Goal: Use online tool/utility: Utilize a website feature to perform a specific function

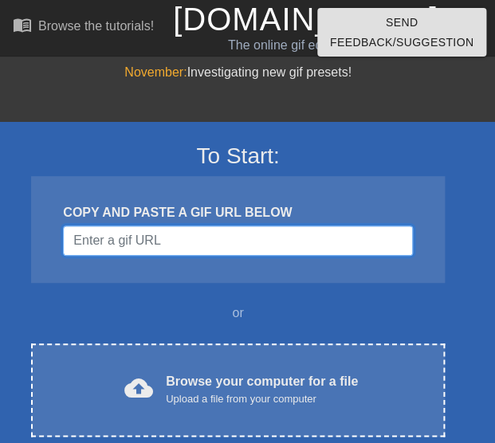
click at [148, 244] on input "Username" at bounding box center [237, 241] width 349 height 30
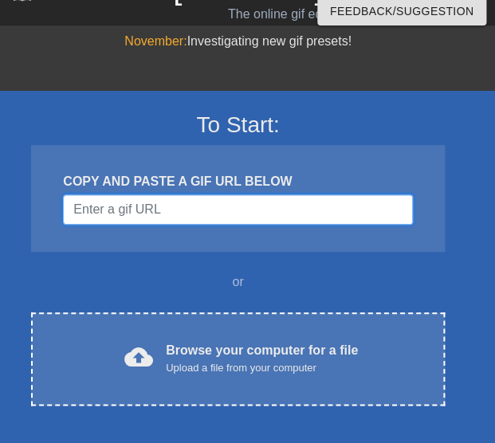
scroll to position [49, 0]
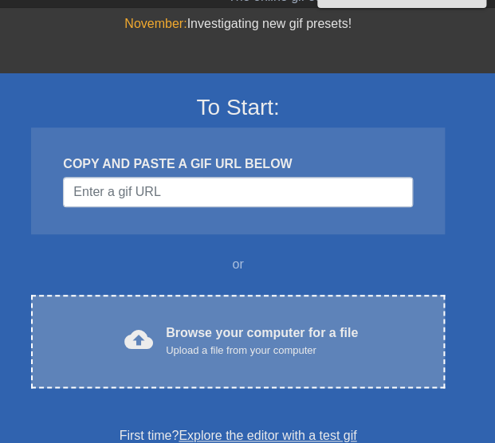
click at [198, 331] on div "Browse your computer for a file Upload a file from your computer" at bounding box center [262, 341] width 192 height 35
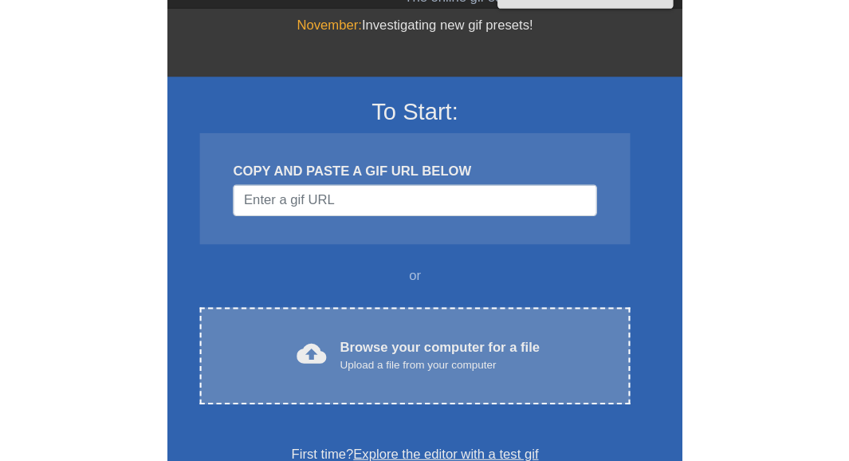
scroll to position [0, 0]
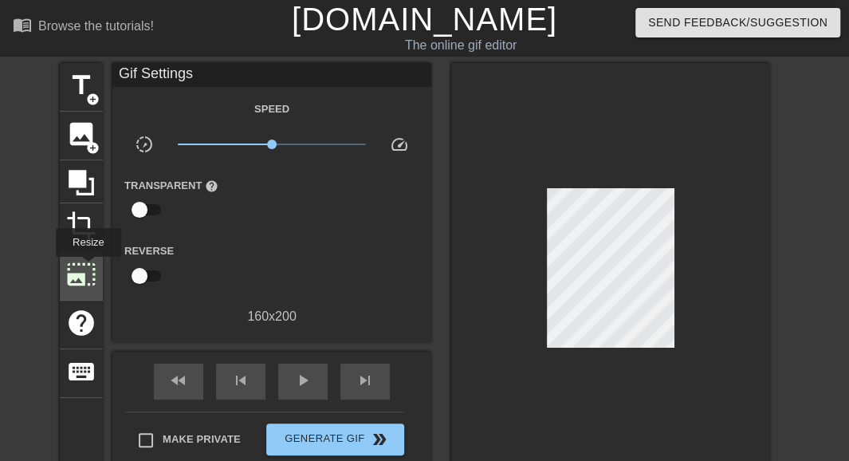
click at [87, 268] on span "photo_size_select_large" at bounding box center [81, 274] width 30 height 30
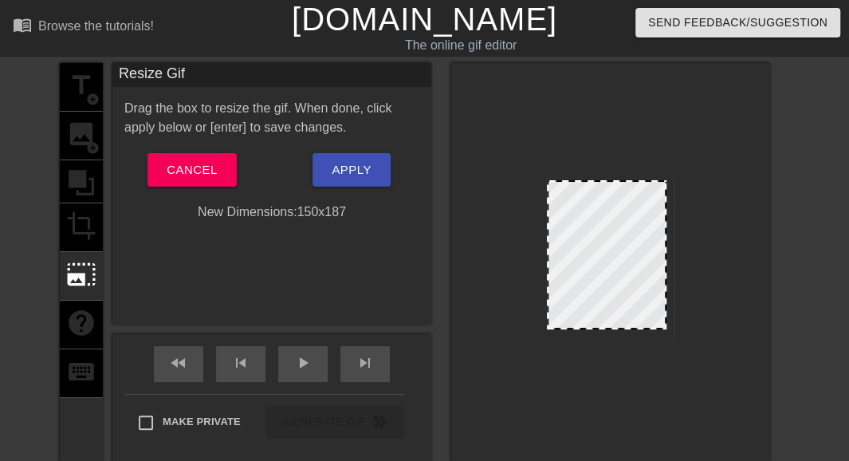
drag, startPoint x: 672, startPoint y: 339, endPoint x: 666, endPoint y: 329, distance: 12.2
click at [494, 329] on div at bounding box center [665, 328] width 16 height 16
click at [203, 166] on span "Cancel" at bounding box center [192, 170] width 50 height 21
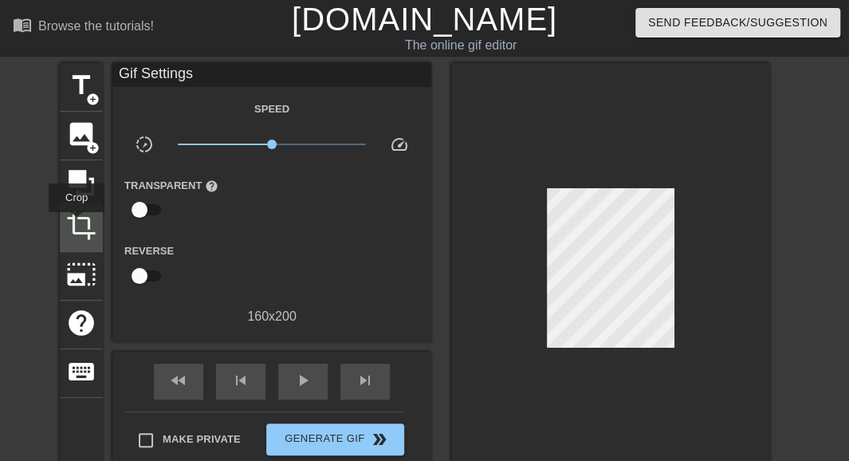
click at [77, 223] on span "crop" at bounding box center [81, 226] width 30 height 30
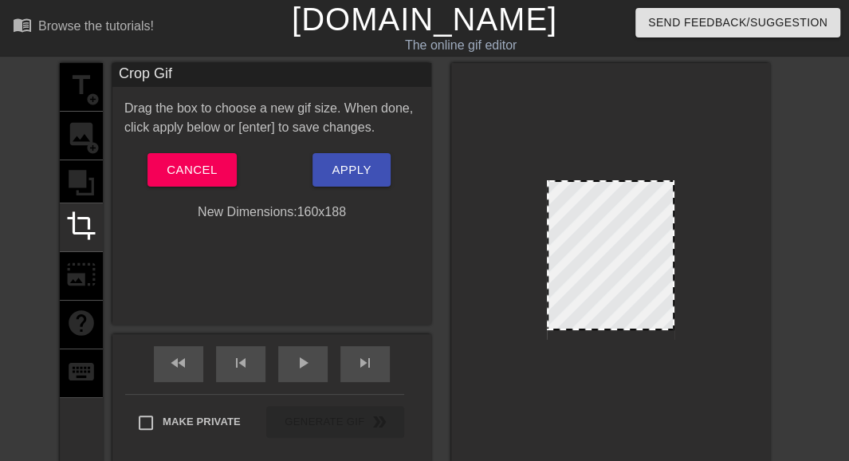
drag, startPoint x: 611, startPoint y: 337, endPoint x: 609, endPoint y: 327, distance: 9.7
click at [494, 327] on div at bounding box center [611, 255] width 128 height 150
click at [494, 244] on div at bounding box center [667, 255] width 8 height 147
click at [494, 242] on div at bounding box center [553, 255] width 8 height 147
click at [494, 247] on div at bounding box center [669, 255] width 8 height 147
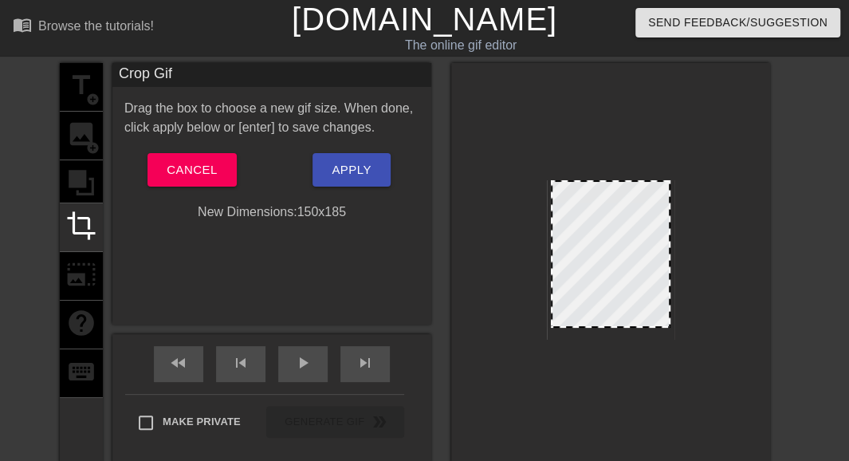
click at [494, 325] on div at bounding box center [611, 254] width 120 height 148
click at [494, 258] on div at bounding box center [663, 254] width 8 height 144
click at [494, 250] on div at bounding box center [554, 254] width 8 height 144
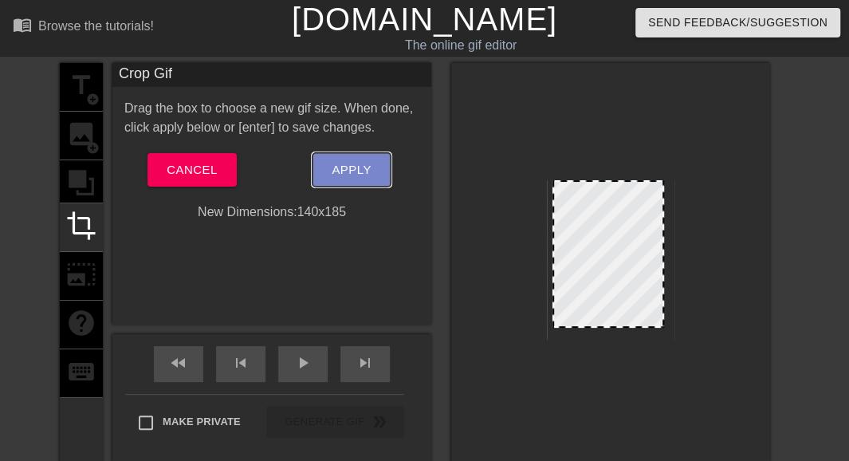
click at [349, 162] on span "Apply" at bounding box center [351, 170] width 39 height 21
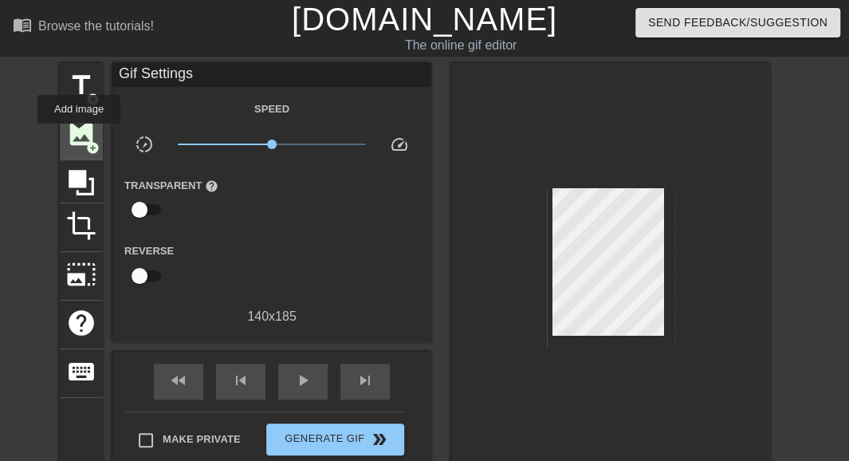
click at [79, 135] on span "image" at bounding box center [81, 134] width 30 height 30
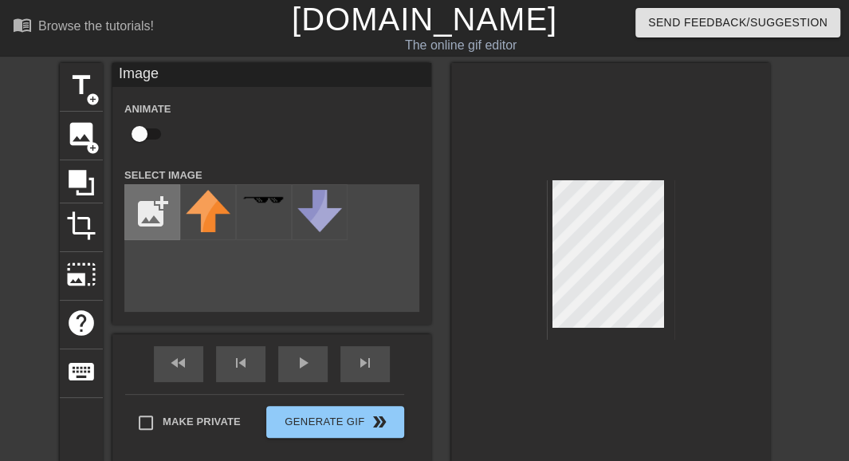
click at [159, 206] on input "file" at bounding box center [152, 212] width 54 height 54
type input "C:\fakepath\cooltext489131319095012 black.png"
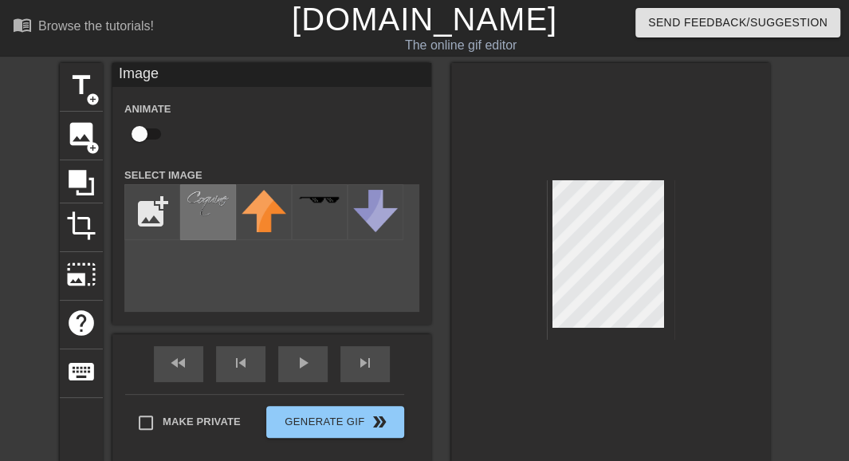
click at [199, 200] on img at bounding box center [208, 204] width 45 height 28
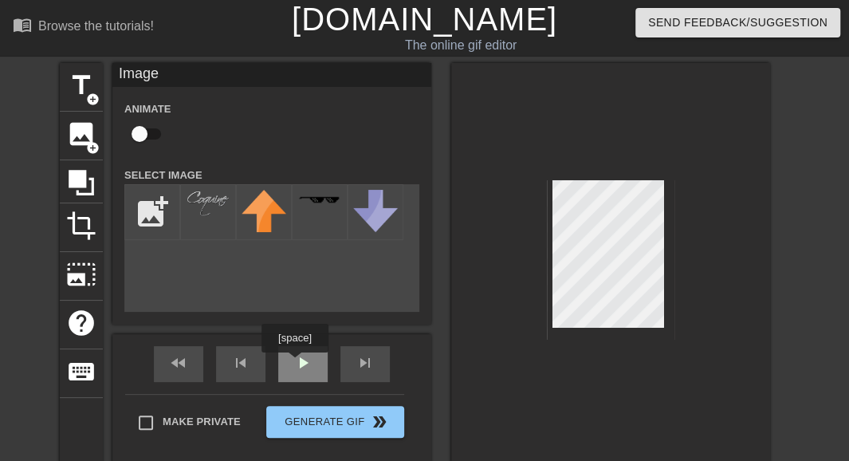
click at [294, 364] on div "fast_rewind skip_previous play_arrow skip_next" at bounding box center [272, 364] width 260 height 60
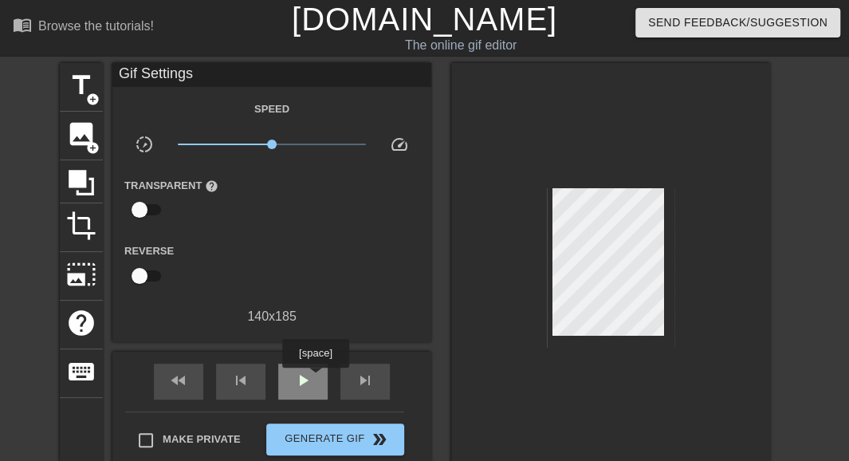
click at [315, 379] on div "play_arrow" at bounding box center [302, 382] width 49 height 36
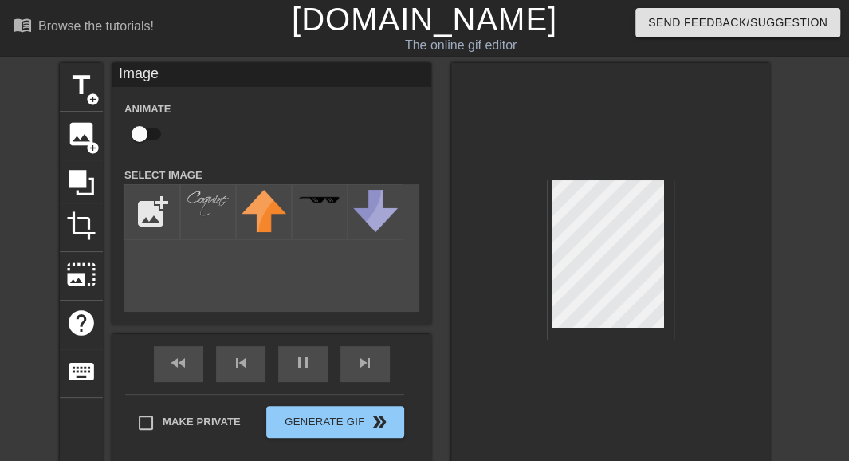
click at [494, 247] on div at bounding box center [610, 263] width 319 height 401
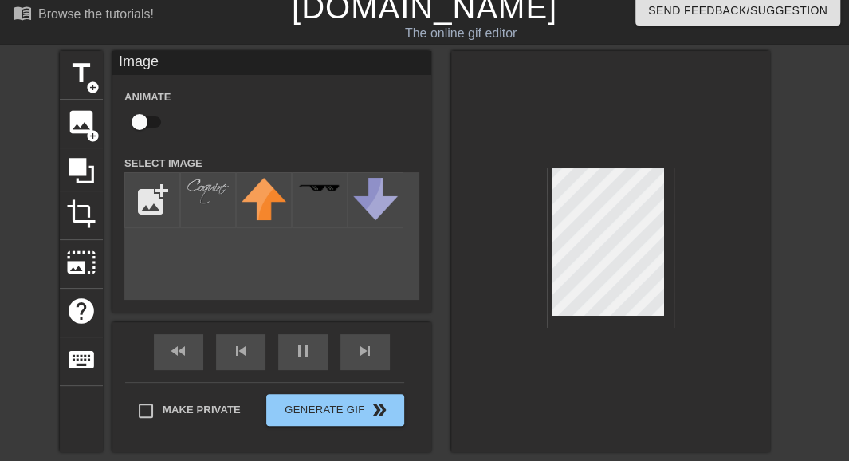
scroll to position [100, 0]
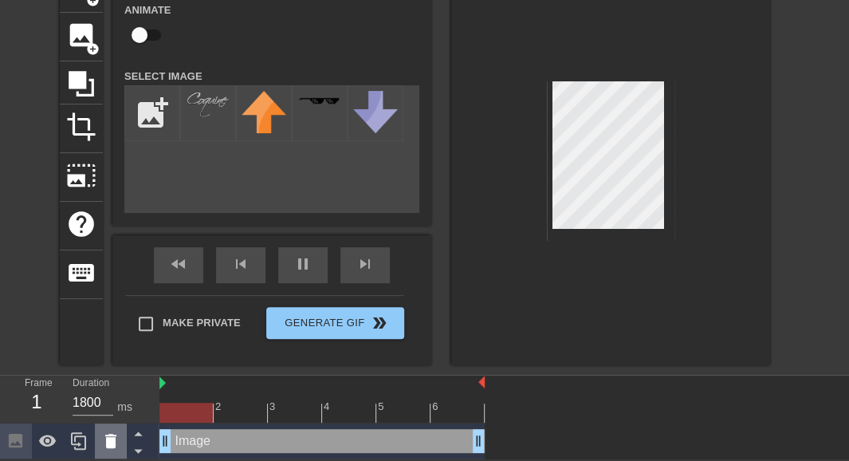
click at [108, 442] on icon at bounding box center [110, 441] width 11 height 14
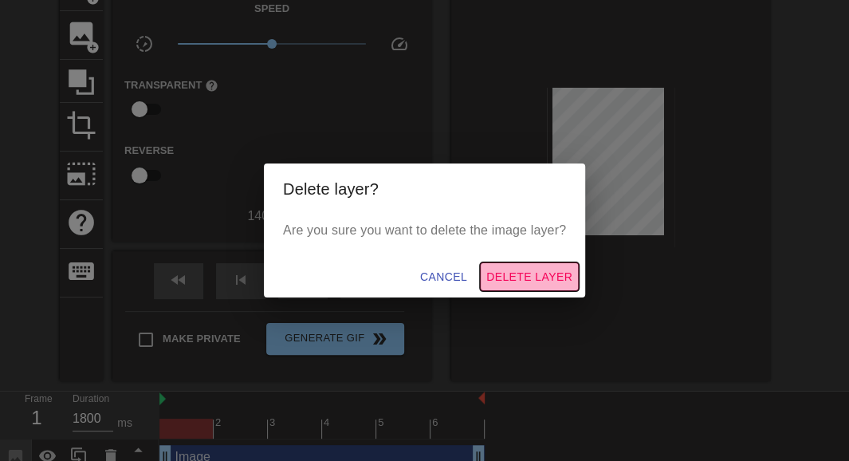
click at [494, 274] on span "Delete Layer" at bounding box center [529, 277] width 86 height 20
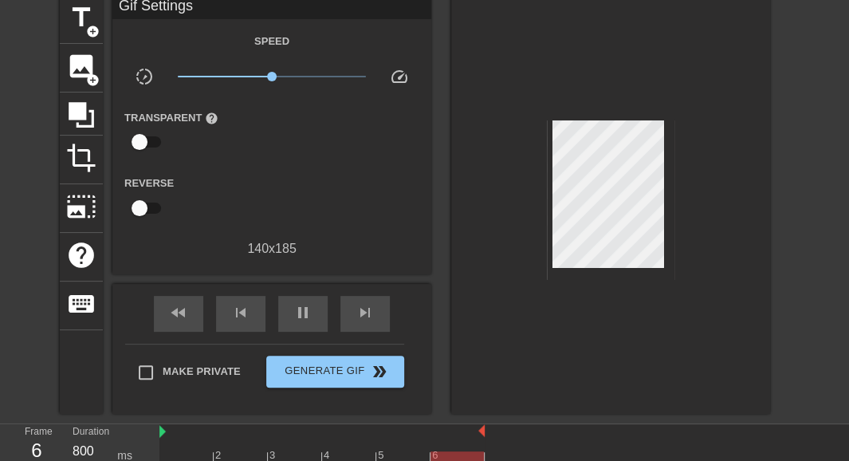
scroll to position [0, 0]
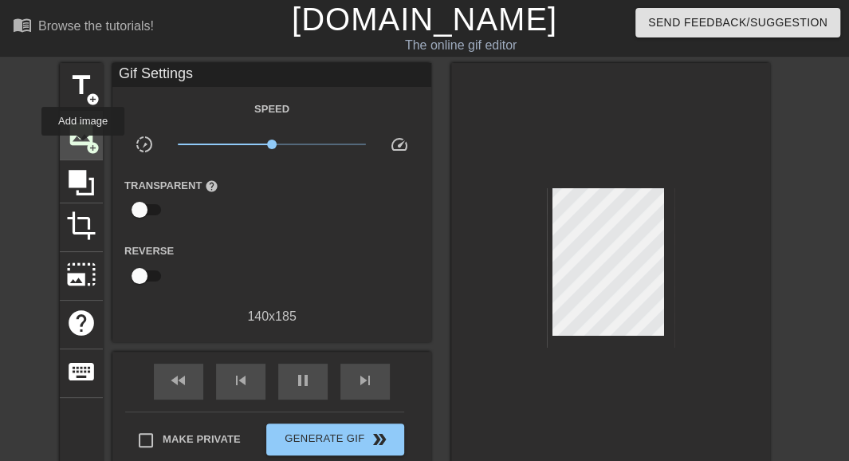
click at [83, 147] on span "image" at bounding box center [81, 134] width 30 height 30
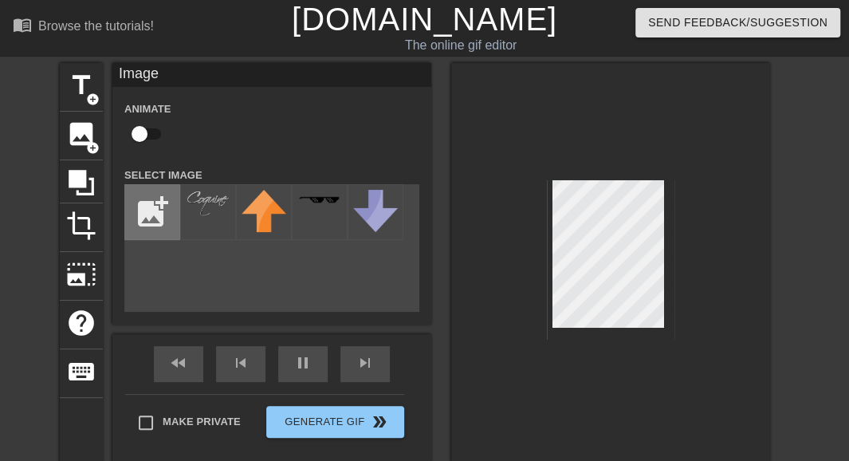
click at [156, 211] on input "file" at bounding box center [152, 212] width 54 height 54
type input "1800"
type input "C:\fakepath\cooltext489132282948440.png"
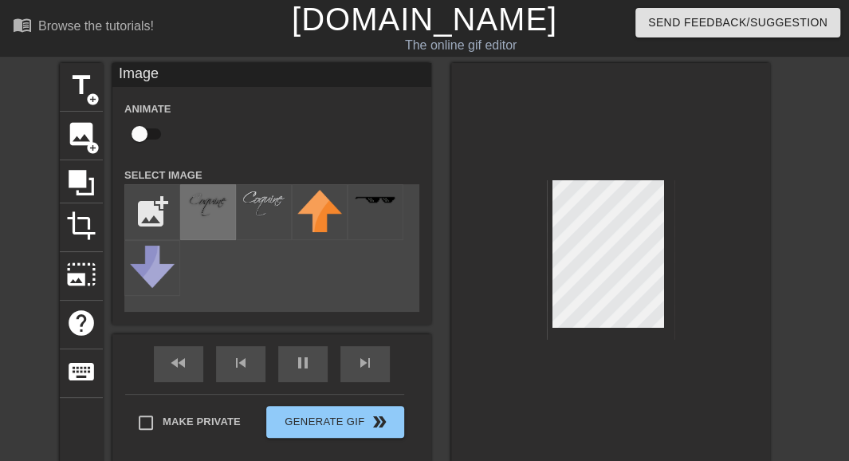
click at [191, 207] on img at bounding box center [208, 205] width 45 height 30
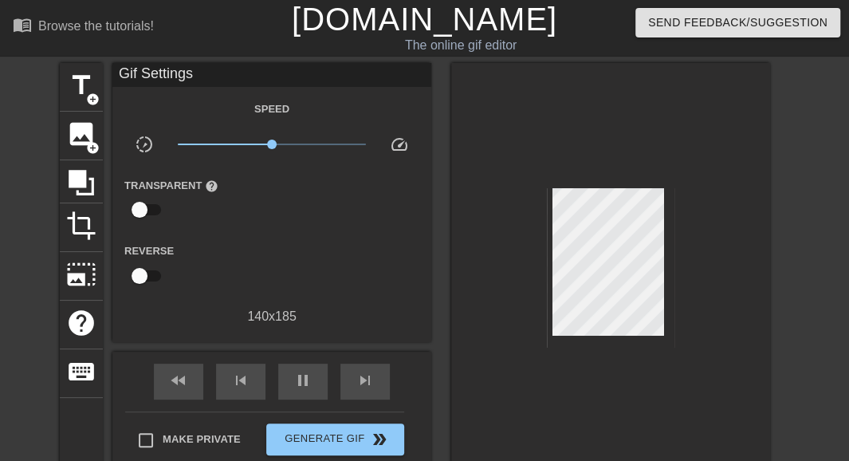
click at [494, 283] on div at bounding box center [610, 272] width 319 height 419
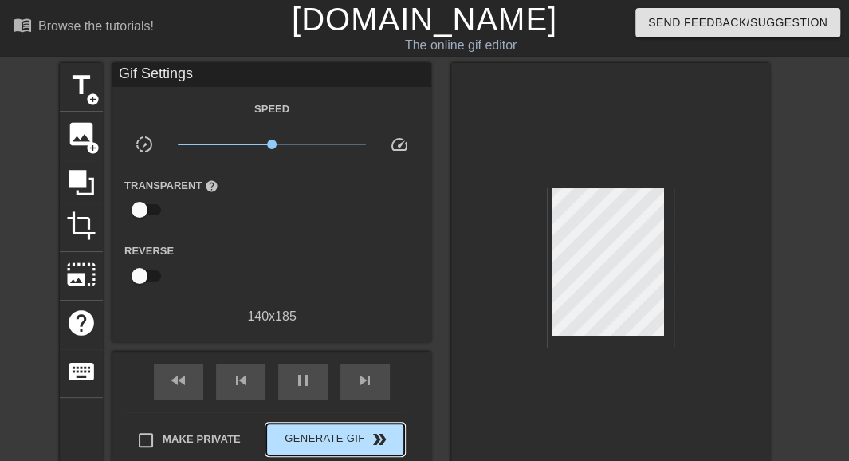
click at [309, 420] on div "Make Private Generate Gif double_arrow" at bounding box center [264, 443] width 279 height 63
type input "1800"
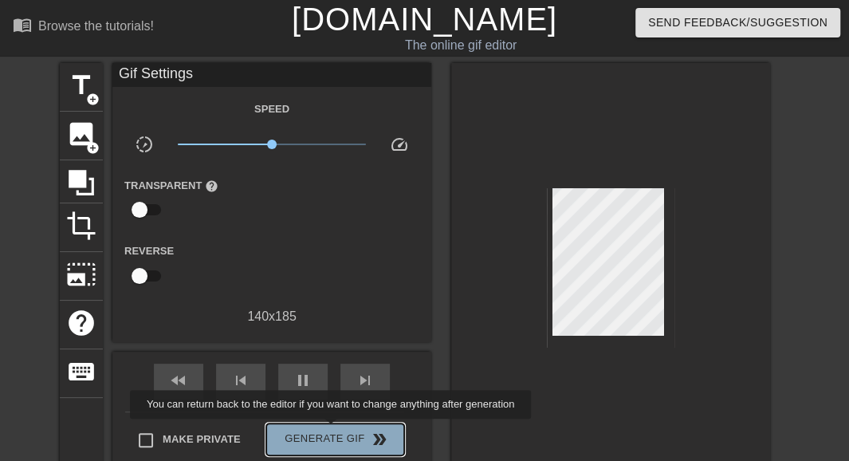
click at [333, 430] on span "Generate Gif double_arrow" at bounding box center [335, 439] width 125 height 19
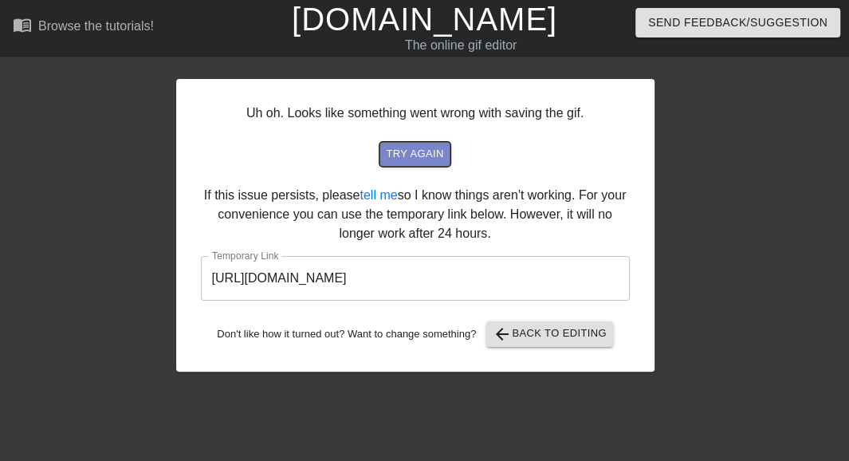
click at [409, 156] on span "try again" at bounding box center [414, 154] width 57 height 18
click at [494, 279] on input "[URL][DOMAIN_NAME]" at bounding box center [415, 278] width 429 height 45
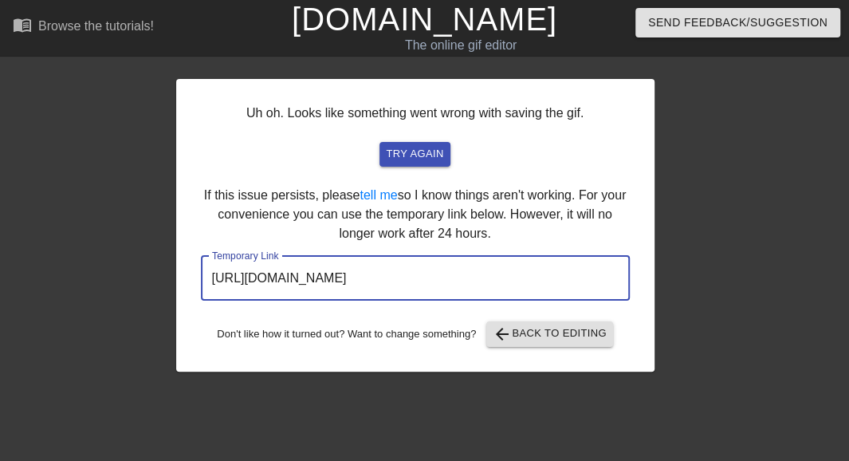
drag, startPoint x: 545, startPoint y: 279, endPoint x: 184, endPoint y: 272, distance: 360.6
click at [201, 272] on input "[URL][DOMAIN_NAME]" at bounding box center [415, 278] width 429 height 45
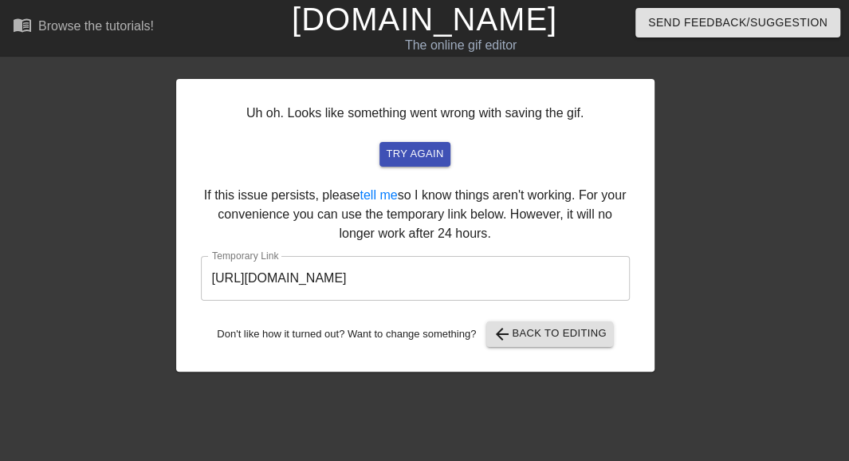
click at [494, 319] on div "Uh oh. Looks like something went wrong with saving the gif. try again If this i…" at bounding box center [424, 217] width 849 height 309
click at [494, 182] on div "Uh oh. Looks like something went wrong with saving the gif. try again If this i…" at bounding box center [424, 217] width 849 height 309
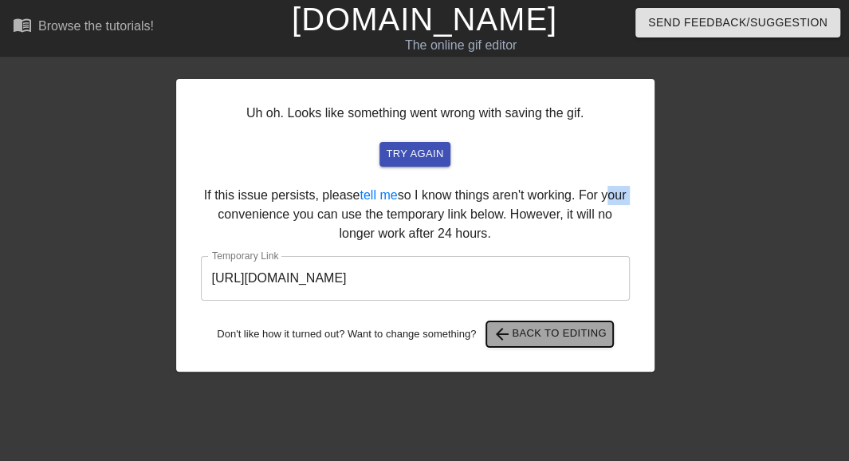
click at [494, 336] on span "arrow_back Back to Editing" at bounding box center [550, 334] width 114 height 19
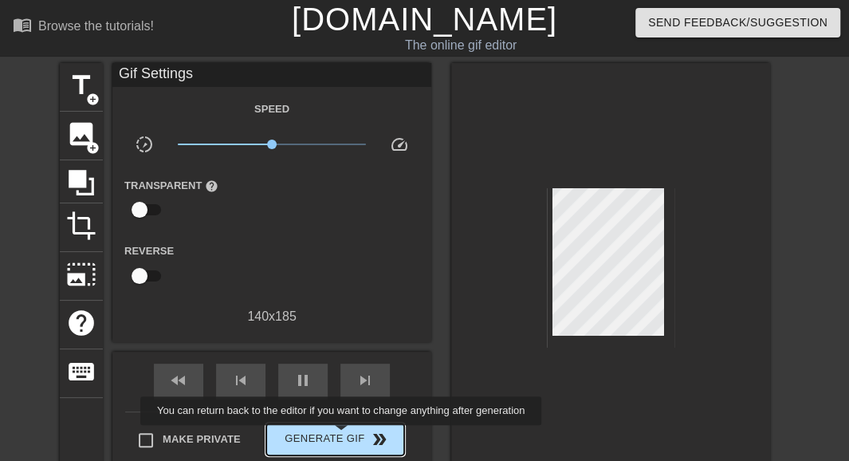
type input "200"
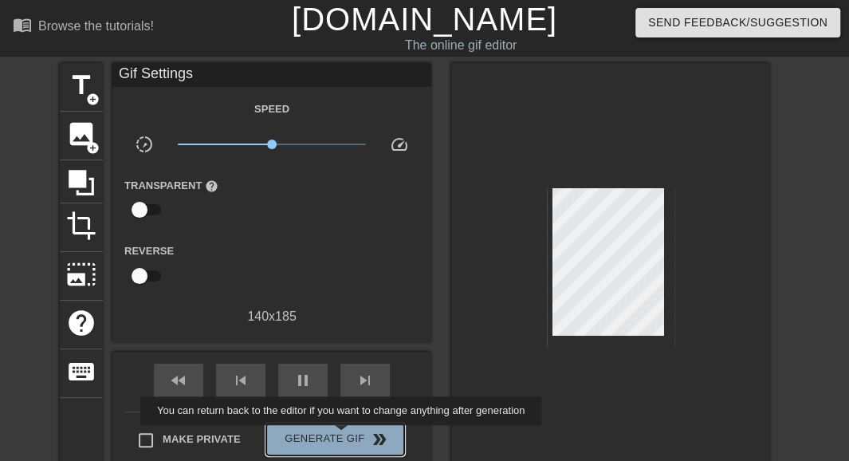
click at [343, 436] on span "Generate Gif double_arrow" at bounding box center [335, 439] width 125 height 19
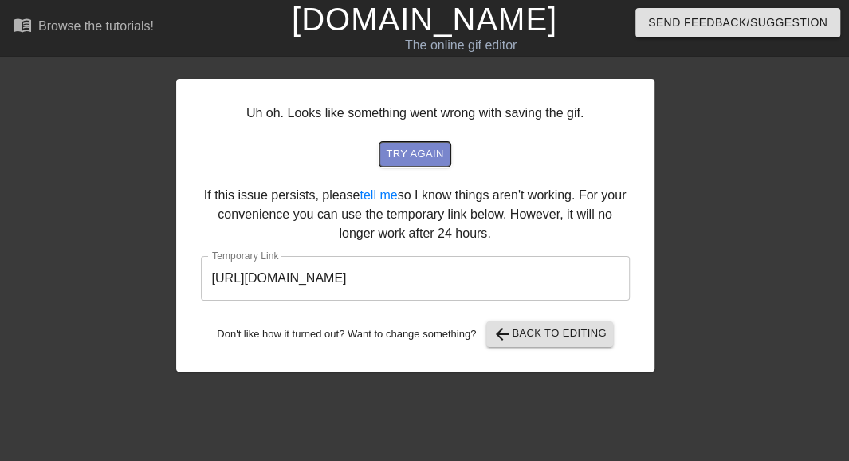
click at [419, 145] on span "try again" at bounding box center [414, 154] width 57 height 18
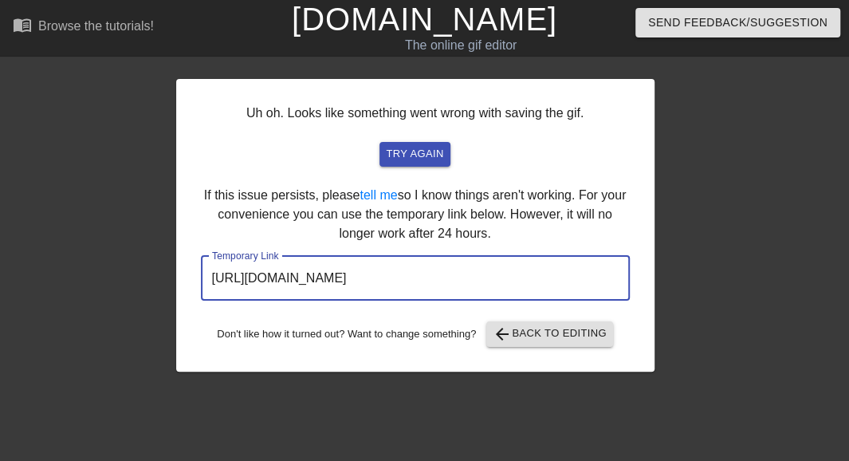
drag, startPoint x: 539, startPoint y: 277, endPoint x: 187, endPoint y: 263, distance: 352.0
click at [201, 263] on input "[URL][DOMAIN_NAME]" at bounding box center [415, 278] width 429 height 45
click at [417, 156] on span "try again" at bounding box center [414, 154] width 57 height 18
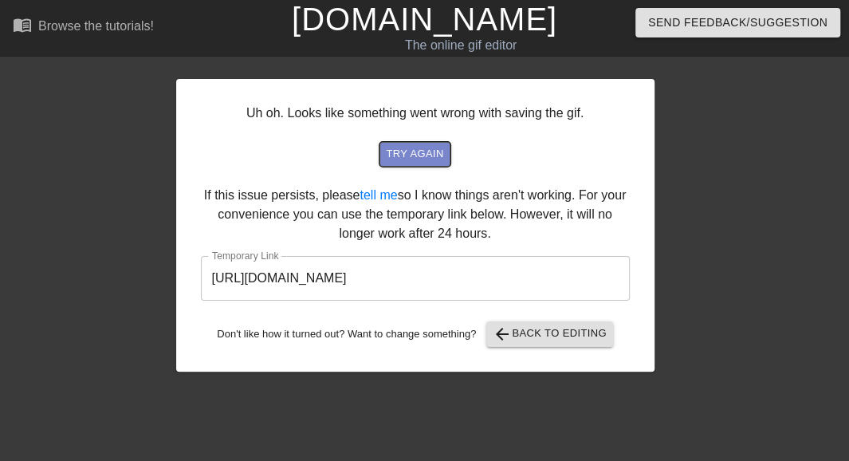
click at [435, 154] on span "try again" at bounding box center [414, 154] width 57 height 18
click at [494, 267] on div "Uh oh. Looks like something went wrong with saving the gif. try again If this i…" at bounding box center [424, 217] width 849 height 309
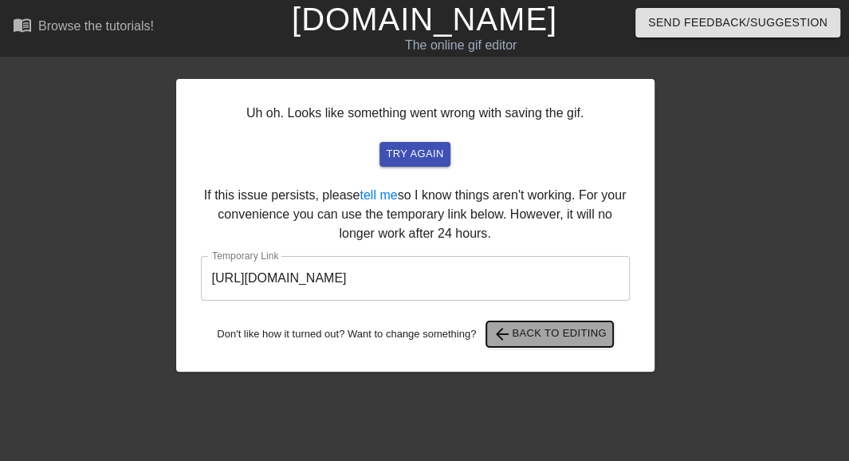
click at [494, 330] on span "arrow_back Back to Editing" at bounding box center [550, 334] width 114 height 19
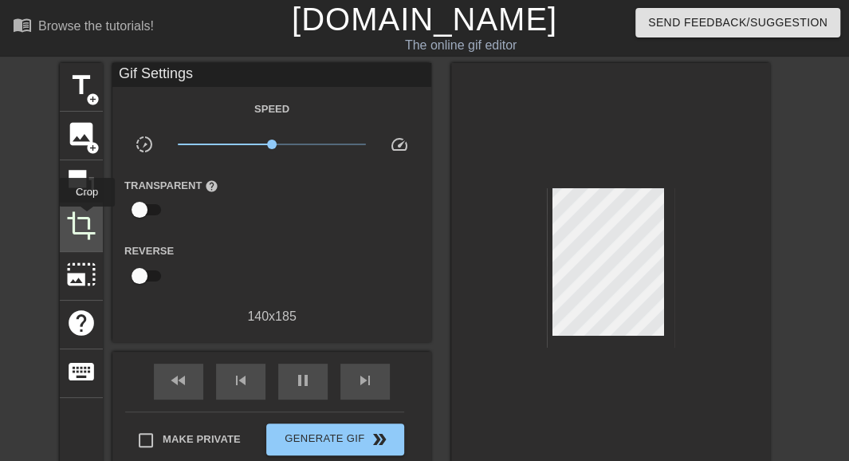
click at [87, 218] on span "crop" at bounding box center [81, 226] width 30 height 30
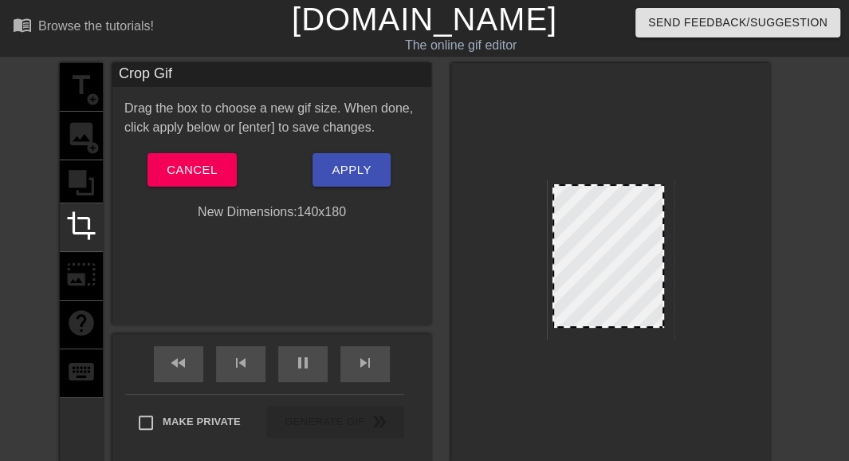
click at [494, 185] on div at bounding box center [609, 256] width 112 height 144
click at [355, 167] on span "Apply" at bounding box center [351, 170] width 39 height 21
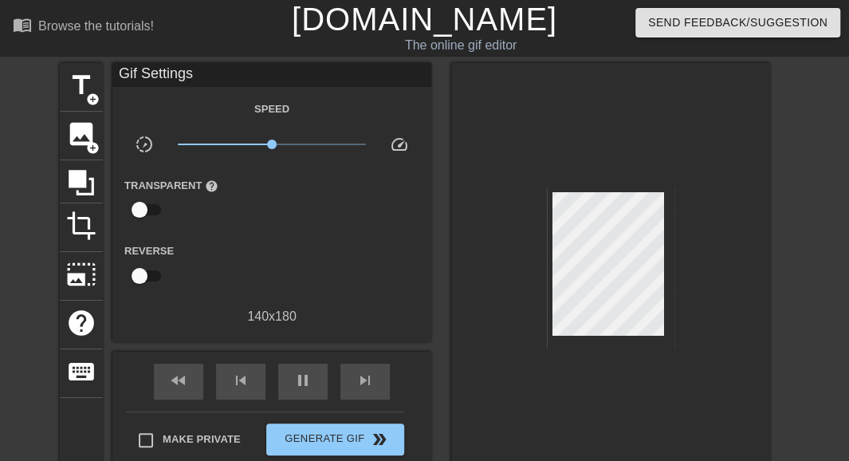
type input "1800"
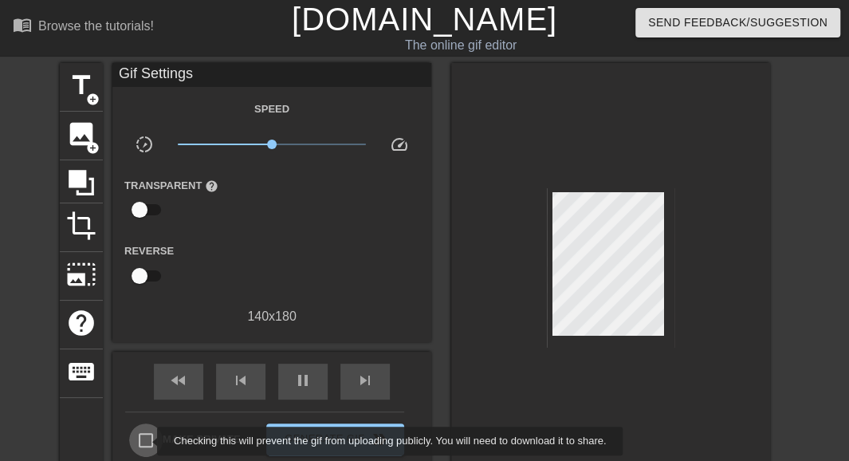
click at [147, 441] on input "Make Private" at bounding box center [145, 439] width 33 height 33
checkbox input "true"
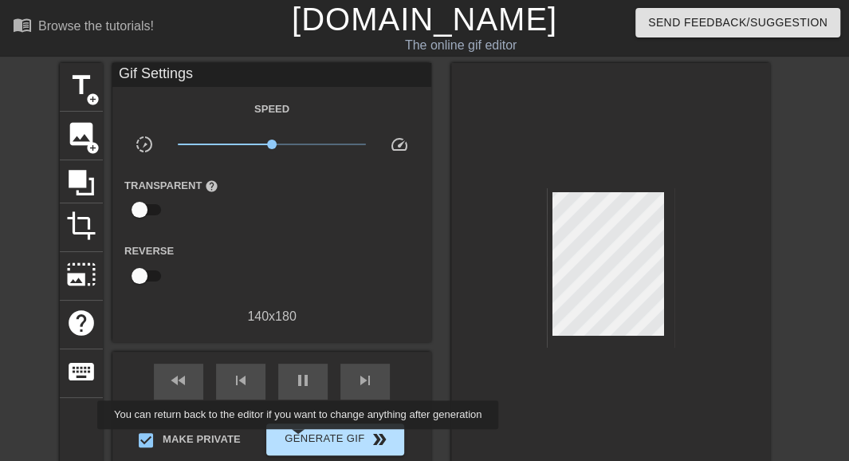
type input "800"
click at [301, 440] on span "Generate Gif double_arrow" at bounding box center [335, 439] width 125 height 19
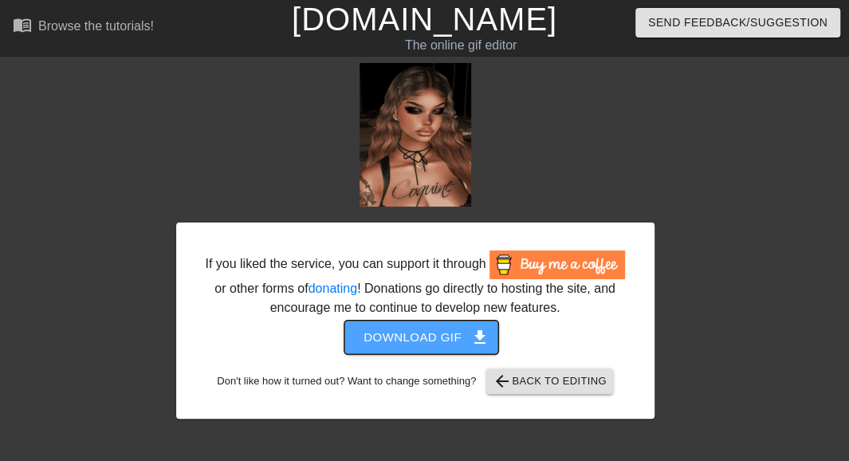
click at [410, 335] on span "Download gif get_app" at bounding box center [422, 337] width 116 height 21
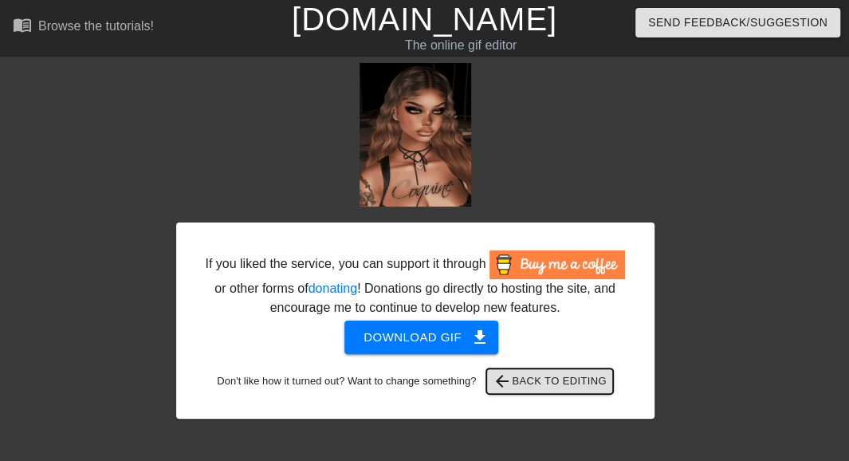
click at [494, 384] on span "arrow_back Back to Editing" at bounding box center [550, 381] width 114 height 19
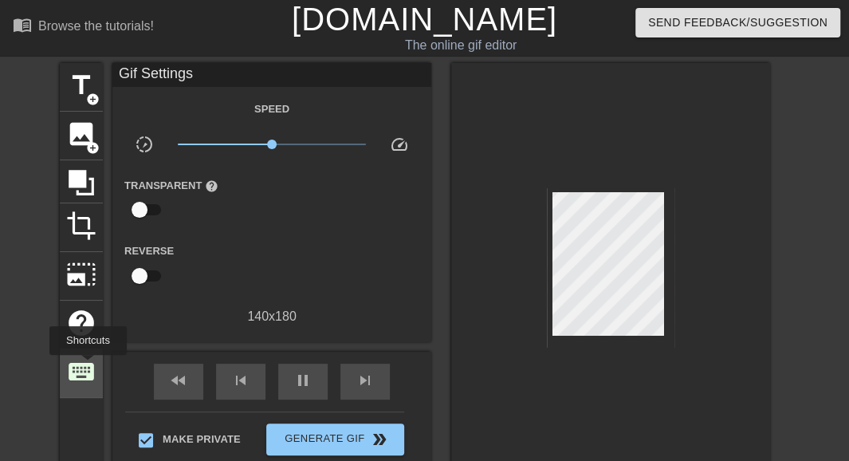
click at [88, 366] on span "keyboard" at bounding box center [81, 371] width 30 height 30
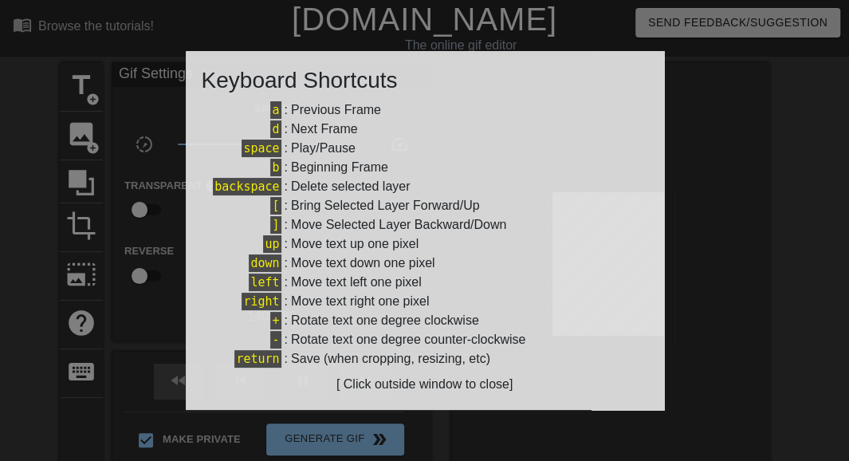
click at [494, 134] on div at bounding box center [424, 230] width 849 height 461
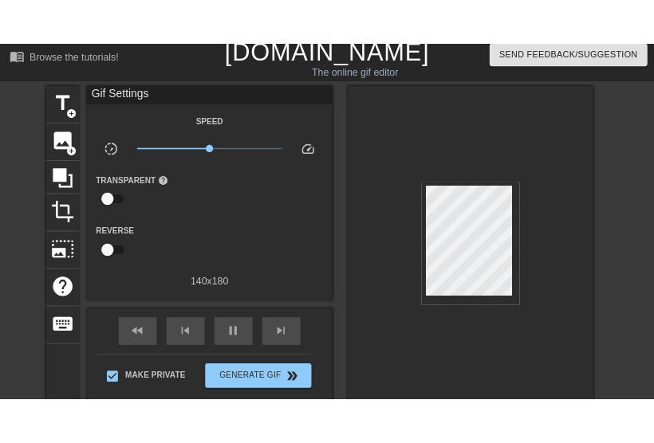
scroll to position [4, 0]
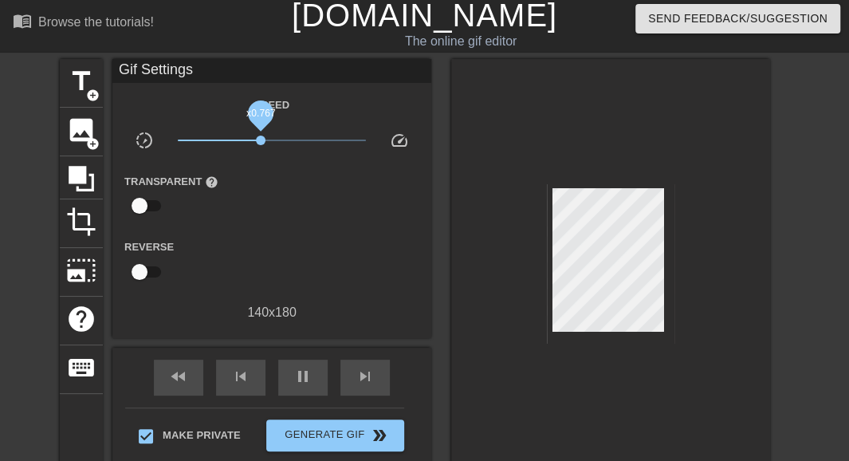
drag, startPoint x: 272, startPoint y: 140, endPoint x: 259, endPoint y: 140, distance: 12.8
click at [259, 140] on span "x0.767" at bounding box center [261, 141] width 10 height 10
drag, startPoint x: 259, startPoint y: 140, endPoint x: 303, endPoint y: 137, distance: 43.9
click at [294, 137] on span "x1.53" at bounding box center [290, 141] width 10 height 10
click at [297, 137] on span "x1.86" at bounding box center [298, 141] width 10 height 10
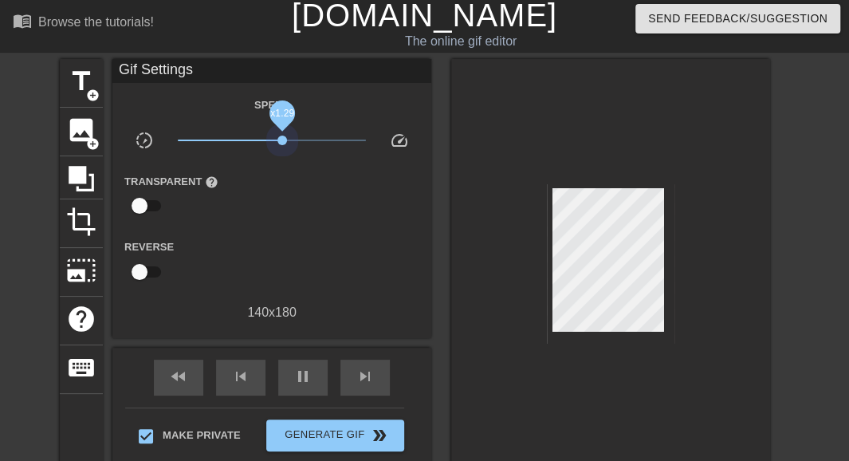
drag, startPoint x: 297, startPoint y: 137, endPoint x: 227, endPoint y: 134, distance: 70.3
click at [227, 134] on span "x1.29" at bounding box center [272, 140] width 189 height 19
drag, startPoint x: 227, startPoint y: 134, endPoint x: 236, endPoint y: 135, distance: 8.8
click at [236, 135] on span "x0.417" at bounding box center [272, 140] width 189 height 19
click at [240, 138] on span "x0.462" at bounding box center [272, 140] width 189 height 19
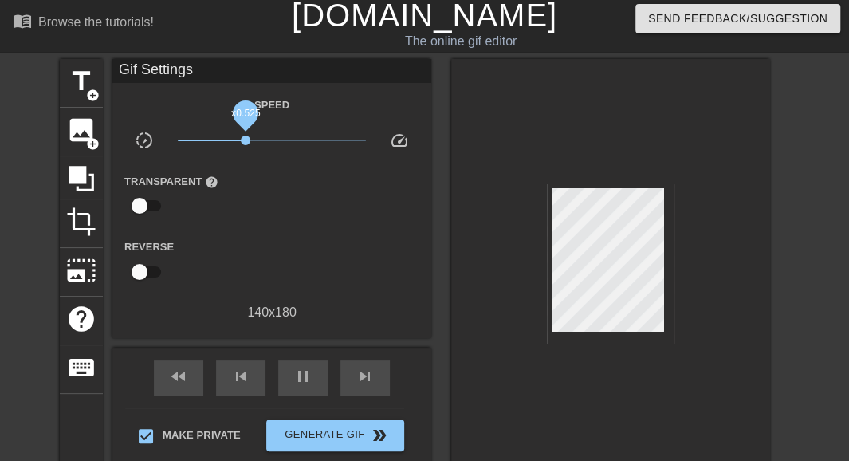
click at [246, 139] on span "x0.525" at bounding box center [246, 141] width 10 height 10
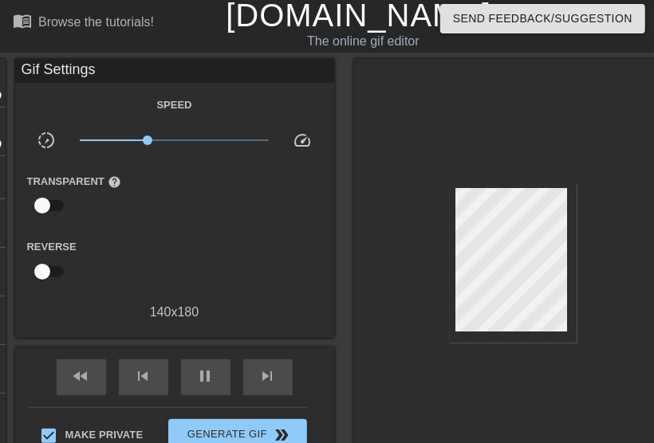
type input "800"
